Goal: Communication & Community: Ask a question

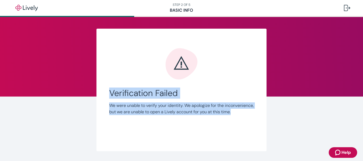
drag, startPoint x: 108, startPoint y: 91, endPoint x: 228, endPoint y: 116, distance: 122.3
click at [228, 115] on div "Verification Failed We were unable to verify your identity. We apologize for th…" at bounding box center [181, 101] width 144 height 27
copy div "Verification Failed We were unable to verify your identity. We apologize for th…"
click at [349, 7] on div at bounding box center [347, 8] width 6 height 6
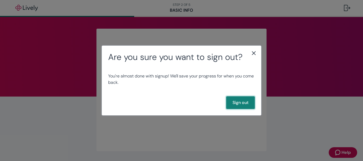
click at [238, 105] on button "Sign out" at bounding box center [240, 102] width 29 height 13
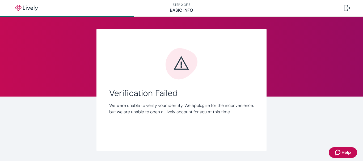
click at [181, 63] on icon "Error icon" at bounding box center [181, 63] width 32 height 31
click at [346, 152] on span "Help" at bounding box center [345, 152] width 9 height 6
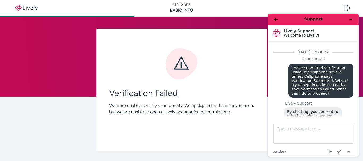
scroll to position [188, 0]
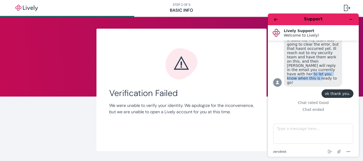
drag, startPoint x: 357, startPoint y: 71, endPoint x: 357, endPoint y: 66, distance: 4.2
click at [357, 66] on div "Support Lively Support Welcome to Lively! Welcome to Lively! [DATE] 12:24 PM Ch…" at bounding box center [313, 85] width 91 height 143
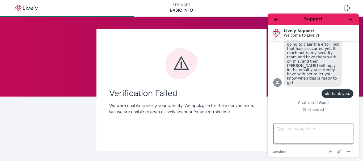
click at [298, 131] on textarea "Type a message here..." at bounding box center [313, 134] width 80 height 20
click at [316, 135] on textarea "I have tried numerous times to complete the Verification processs and" at bounding box center [313, 134] width 80 height 20
click at [329, 134] on textarea "I have tried numerous times to complete the Verification process and" at bounding box center [313, 134] width 80 height 20
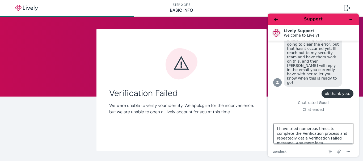
scroll to position [2, 0]
type textarea "I have tried numerous times to complete the Verification process and repeatedly…"
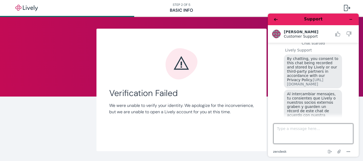
scroll to position [340, 0]
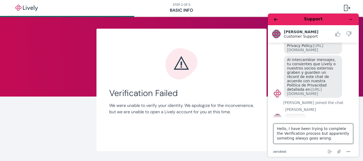
click at [286, 140] on textarea "Hello, I have been trying to complete the Verification process but apparently s…" at bounding box center [313, 134] width 80 height 20
click at [332, 140] on textarea "Hello, I have been trying to complete the Verification process but apparently s…" at bounding box center [313, 134] width 80 height 20
type textarea "Hello, I have been trying to complete the Verification process but apparently s…"
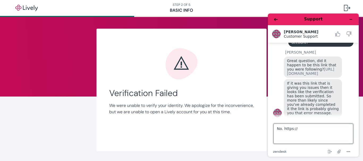
scroll to position [456, 0]
click at [281, 129] on textarea "No. https://" at bounding box center [313, 134] width 80 height 20
drag, startPoint x: 299, startPoint y: 129, endPoint x: 281, endPoint y: 133, distance: 18.2
click at [281, 133] on textarea "No. https://" at bounding box center [313, 134] width 80 height 20
click at [305, 130] on textarea "No, the https link is slightly different" at bounding box center [313, 134] width 80 height 20
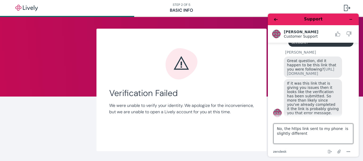
click at [303, 135] on textarea "No, the https link sent to my phone is slightly different" at bounding box center [313, 134] width 80 height 20
type textarea "No, the https link sent to my phone is slightly different. Do you want me to ty…"
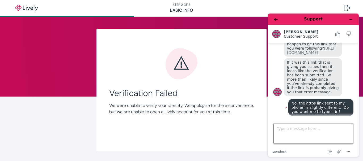
scroll to position [503, 0]
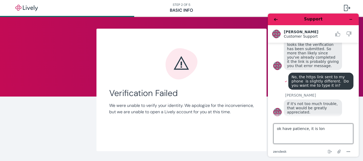
type textarea "ok have patience, it is long"
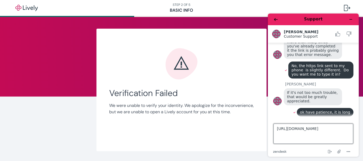
scroll to position [516, 0]
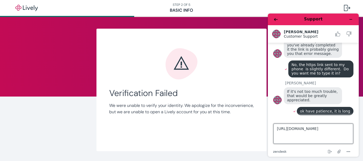
click at [331, 130] on textarea "https://verify.plaid.com/verify/idv4JDBg5AKRFhL6j/handoff?key=" at bounding box center [313, 134] width 80 height 20
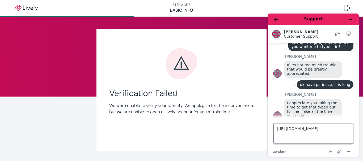
click at [313, 135] on textarea "https://verify.plaid.com/verify/idv_4JDBg5AKRFhL6j/handoff?key=" at bounding box center [313, 134] width 80 height 20
click at [312, 136] on textarea "https://verify.plaid.com/verify/idv_4JDBg5AKRFhL6j/handoff?key=0f794d43c80900cc…" at bounding box center [313, 134] width 80 height 20
type textarea "https://verify.plaid.com/verify/idv_4JDBg5AKRFhL6j/handoff?key=0f794d43c8090cc3…"
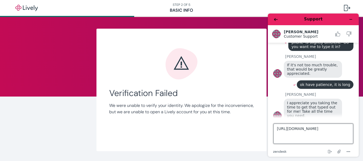
click at [349, 136] on textarea "https://verify.plaid.com/verify/idv_4JDBg5AKRFhL6j/handoff?key=0f794d43c8090cc3…" at bounding box center [313, 134] width 80 height 20
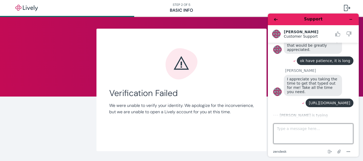
scroll to position [567, 0]
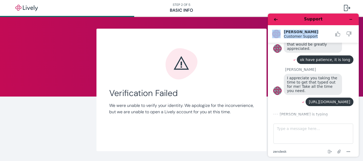
drag, startPoint x: 362, startPoint y: 37, endPoint x: 361, endPoint y: 27, distance: 10.5
click at [361, 23] on div "Support Katrina Customer Support Customer Support August 15, 2025 at 12:24 PM C…" at bounding box center [312, 85] width 99 height 152
click at [350, 46] on div "If it's not too much trouble, that would be greatly appreciated." at bounding box center [319, 45] width 70 height 18
click at [330, 33] on h2 "Katrina" at bounding box center [308, 32] width 48 height 4
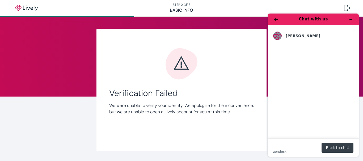
click at [336, 149] on button "Back to chat" at bounding box center [337, 148] width 32 height 10
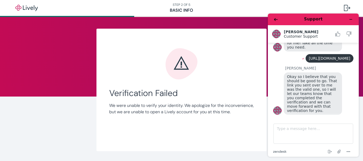
scroll to position [616, 0]
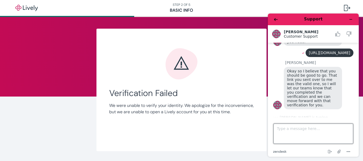
click at [281, 129] on textarea "Type a message here..." at bounding box center [313, 134] width 80 height 20
type textarea "A"
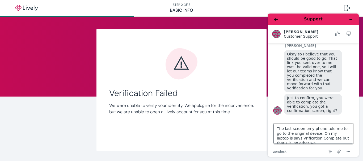
scroll to position [2, 0]
click at [278, 136] on textarea "The last screen on y phone told me to go to the original device. On my laptop i…" at bounding box center [313, 134] width 80 height 20
click at [312, 142] on textarea "The last screen on y phone told me to go to the original device. On my laptop i…" at bounding box center [313, 134] width 80 height 20
click at [290, 141] on textarea "The last screen on y phone told me to go to the original device. On my laptop i…" at bounding box center [313, 134] width 80 height 20
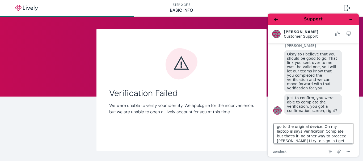
click at [302, 143] on textarea "The last screen on y phone told me to go to the original device. On my laptop i…" at bounding box center [313, 134] width 80 height 20
type textarea "The last screen on y phone told me to go to the original device. On my laptop i…"
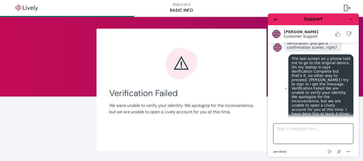
scroll to position [783, 0]
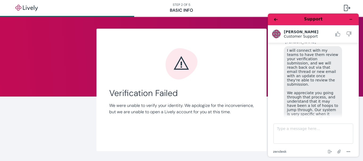
drag, startPoint x: 361, startPoint y: 103, endPoint x: 360, endPoint y: 122, distance: 18.4
click at [360, 122] on div "Support Katrina Customer Support Customer Support August 15, 2025 at 12:24 PM C…" at bounding box center [312, 85] width 99 height 152
click at [339, 51] on div "I will connect with my teams to have them review your verification submission, …" at bounding box center [313, 90] width 58 height 89
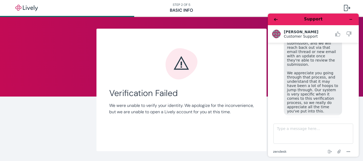
scroll to position [5, 2]
click at [301, 130] on textarea "Type a message here..." at bounding box center [313, 134] width 80 height 20
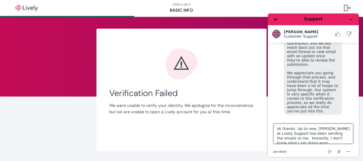
scroll to position [2, 0]
type textarea "ok thanks. Up to now, Jenni at Lively Support has been sending the emails to me…"
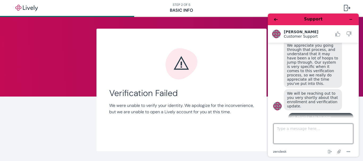
scroll to position [882, 0]
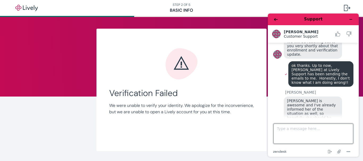
click at [298, 129] on textarea "Type a message here..." at bounding box center [313, 134] width 80 height 20
type textarea "Thank you."
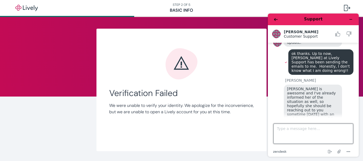
scroll to position [893, 0]
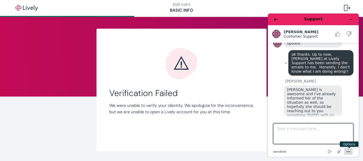
click at [347, 151] on icon "Menu" at bounding box center [348, 152] width 6 height 6
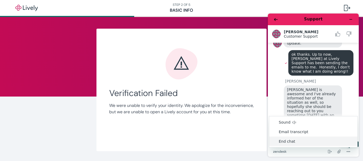
click at [293, 140] on li "End chat" at bounding box center [313, 142] width 88 height 10
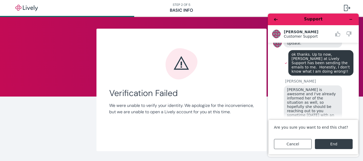
click at [340, 142] on button "End" at bounding box center [334, 144] width 38 height 10
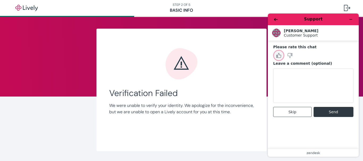
click at [279, 55] on icon "Rate this chat as good" at bounding box center [278, 55] width 5 height 5
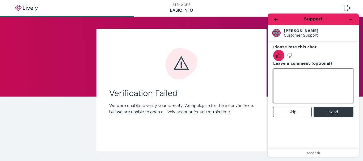
click at [282, 76] on textarea "Leave a comment (optional)" at bounding box center [313, 86] width 80 height 35
click at [325, 75] on textarea "Support personnel are great. Verification" at bounding box center [313, 86] width 80 height 35
click at [300, 79] on textarea "Support personnel are great. Identity Verification" at bounding box center [313, 86] width 80 height 35
click at [325, 74] on textarea "Support personnel are great. Identity Verification process does not like me." at bounding box center [313, 86] width 80 height 35
type textarea "Support personnel are great. But Identity Verification process does not like me."
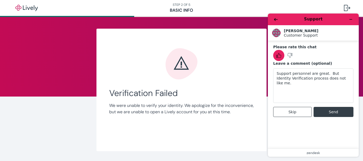
click at [332, 109] on button "Send" at bounding box center [333, 112] width 40 height 10
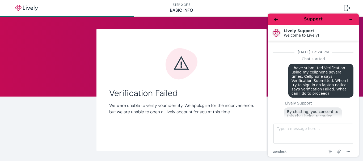
scroll to position [914, 0]
